Goal: Find specific page/section: Find specific page/section

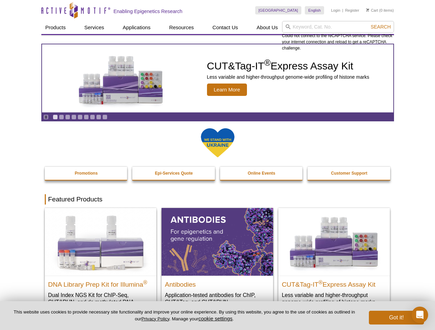
click at [338, 27] on input "search" at bounding box center [338, 27] width 112 height 12
click at [380, 27] on span "Search" at bounding box center [380, 27] width 20 height 6
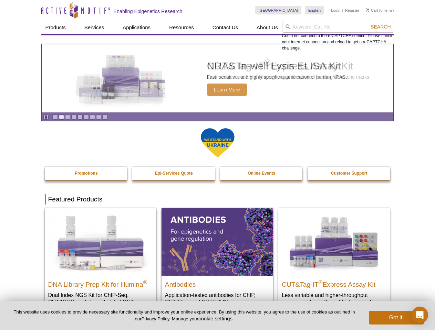
click at [46, 117] on icon "Pause" at bounding box center [46, 117] width 4 height 4
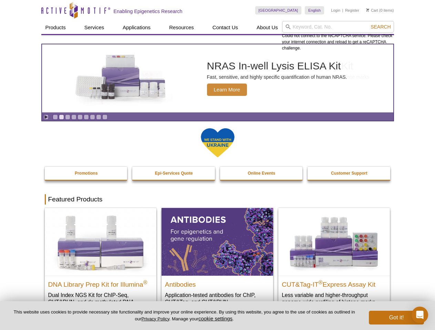
click at [55, 117] on link "Go to slide 1" at bounding box center [55, 117] width 5 height 5
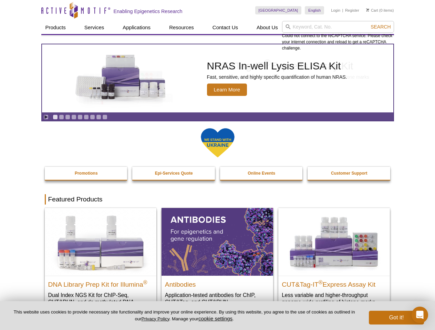
click at [61, 117] on link "Go to slide 2" at bounding box center [61, 117] width 5 height 5
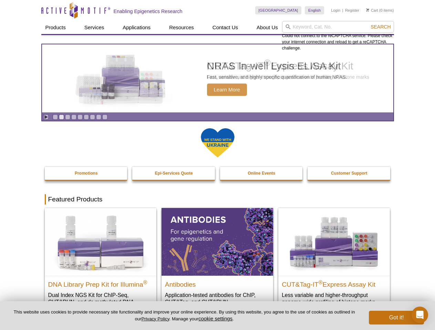
click at [67, 117] on link "Go to slide 3" at bounding box center [67, 117] width 5 height 5
click at [74, 117] on link "Go to slide 4" at bounding box center [73, 117] width 5 height 5
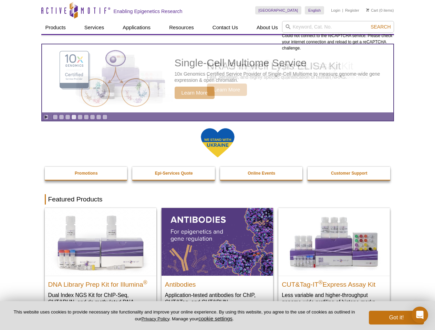
click at [80, 117] on link "Go to slide 5" at bounding box center [79, 117] width 5 height 5
click at [86, 117] on link "Go to slide 6" at bounding box center [86, 117] width 5 height 5
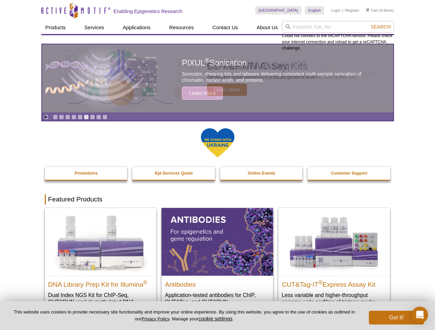
click at [92, 117] on link "Go to slide 7" at bounding box center [92, 117] width 5 height 5
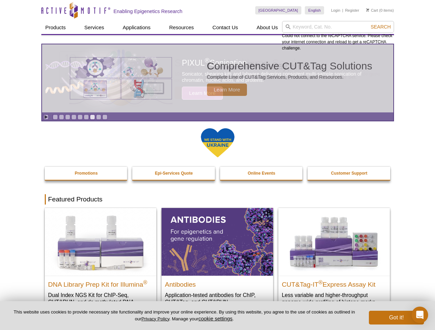
click at [380, 27] on span "Search" at bounding box center [380, 27] width 20 height 6
